Goal: Navigation & Orientation: Find specific page/section

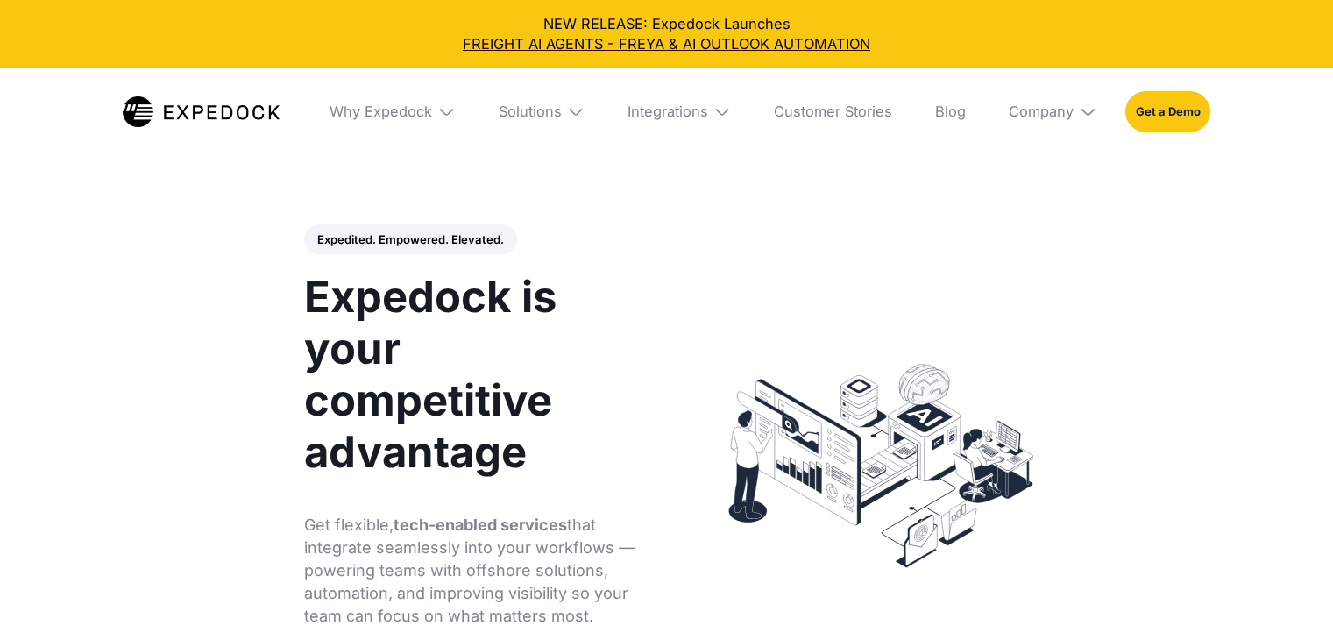
select select
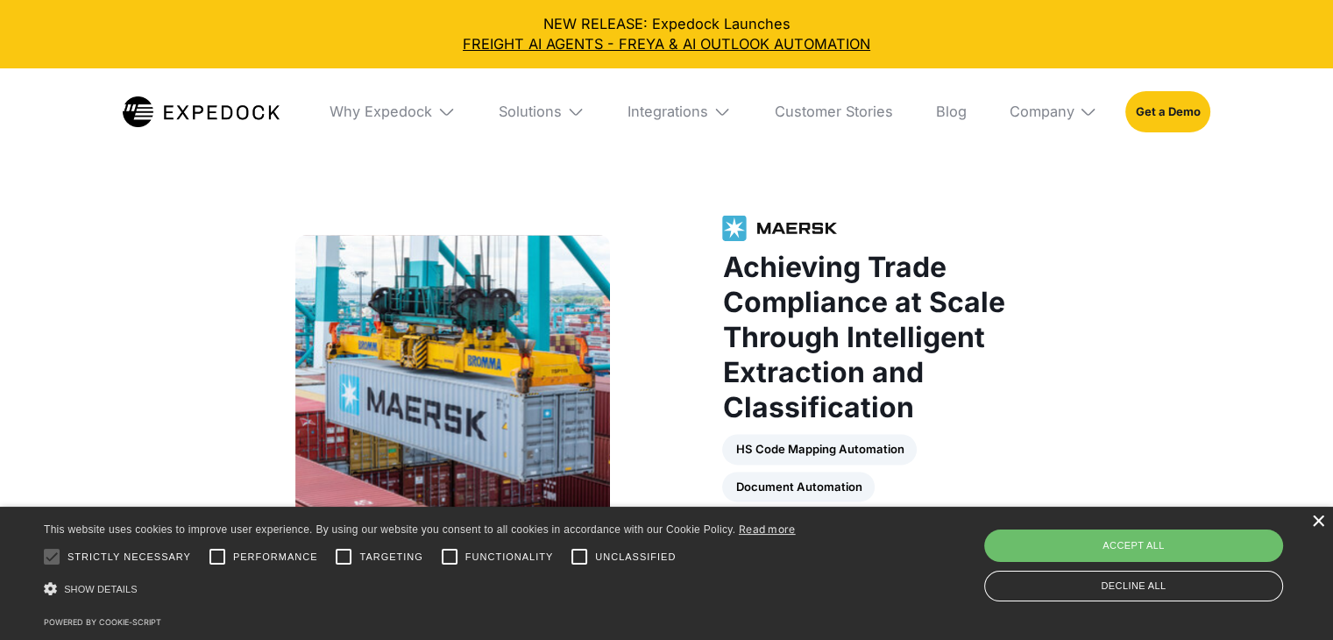
click at [1315, 520] on div "×" at bounding box center [1317, 521] width 13 height 13
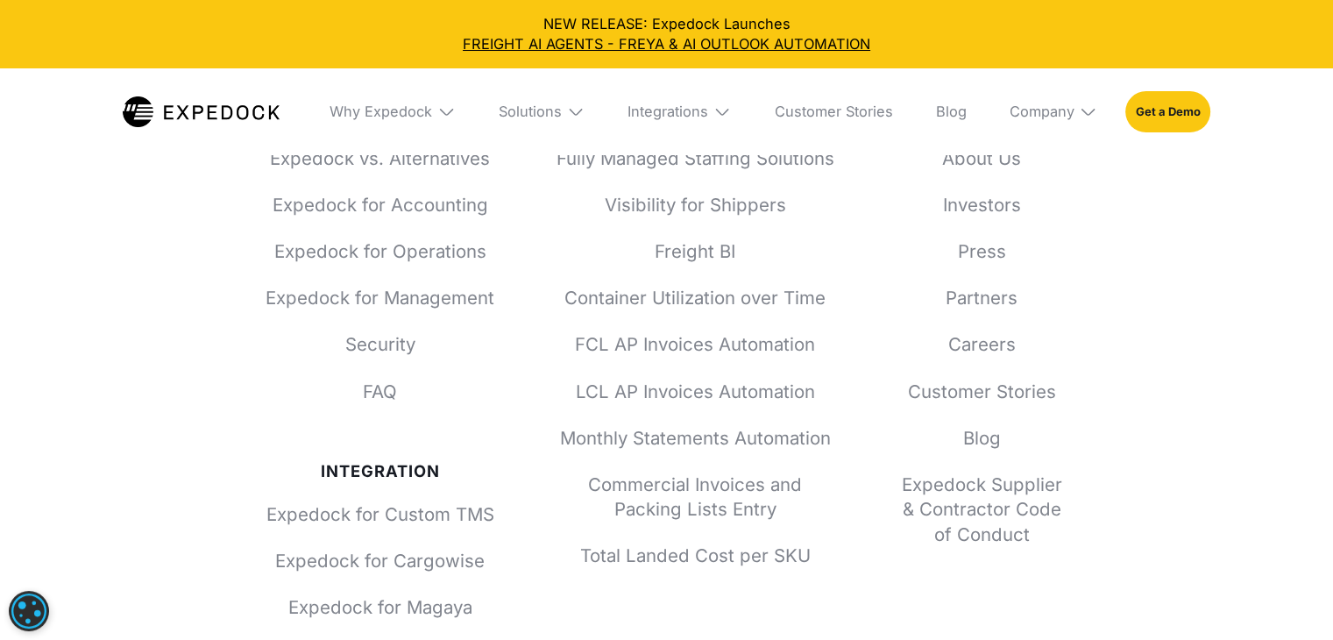
scroll to position [6526, 0]
click at [975, 358] on link "Careers" at bounding box center [982, 345] width 172 height 25
